Goal: Task Accomplishment & Management: Manage account settings

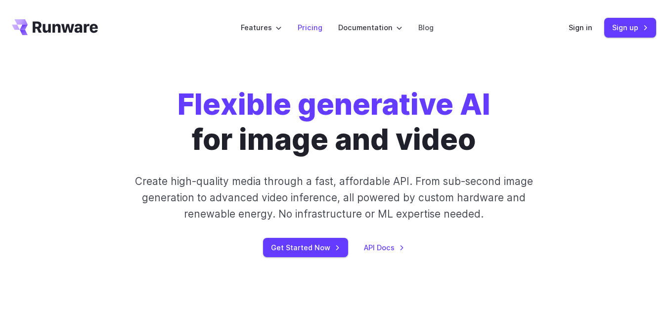
click at [310, 26] on link "Pricing" at bounding box center [310, 27] width 25 height 11
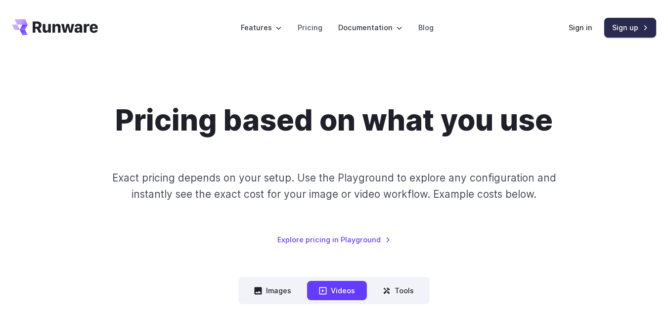
click at [630, 26] on link "Sign up" at bounding box center [631, 27] width 52 height 19
click at [581, 25] on link "Sign in" at bounding box center [581, 27] width 24 height 11
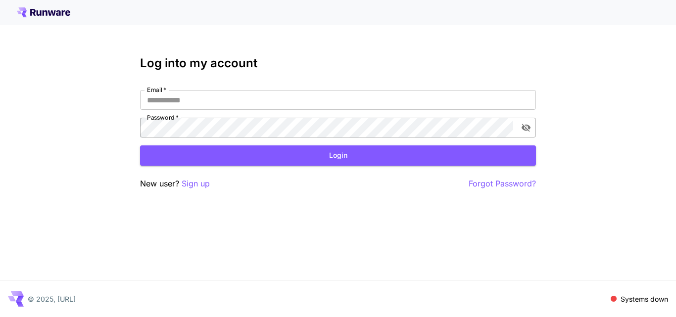
type input "**********"
click at [527, 130] on icon "toggle password visibility" at bounding box center [525, 128] width 9 height 8
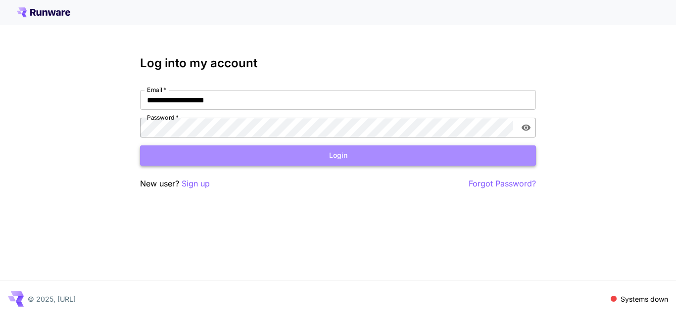
click at [337, 159] on button "Login" at bounding box center [338, 155] width 396 height 20
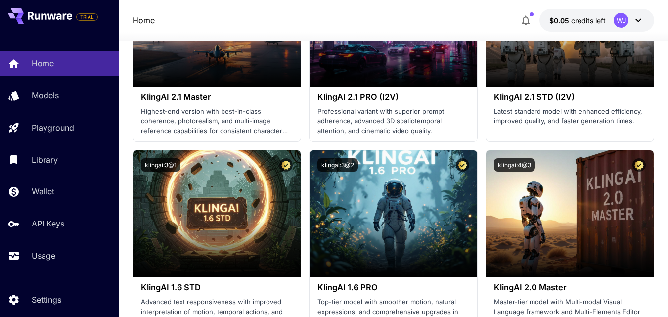
scroll to position [594, 0]
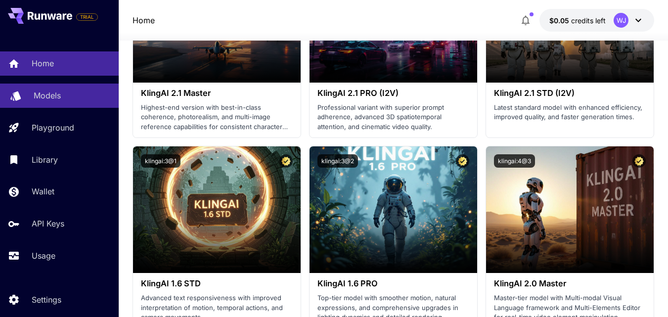
click at [48, 91] on p "Models" at bounding box center [47, 96] width 27 height 12
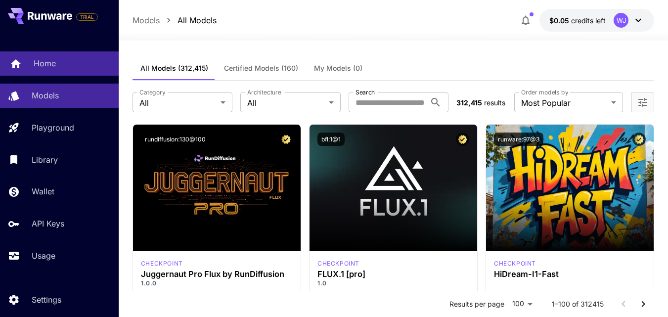
click at [50, 65] on p "Home" at bounding box center [45, 63] width 22 height 12
